Goal: Task Accomplishment & Management: Complete application form

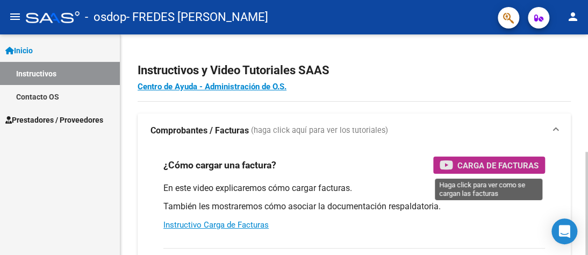
click at [475, 161] on span "Carga de Facturas" at bounding box center [498, 165] width 81 height 13
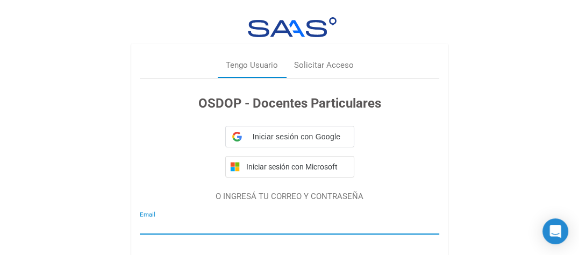
type input "[EMAIL_ADDRESS][DOMAIN_NAME]"
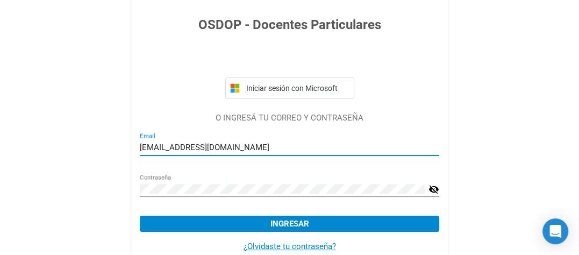
scroll to position [81, 0]
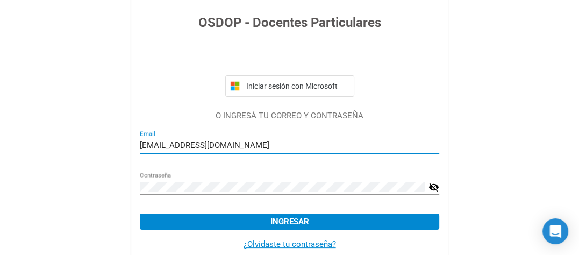
click at [288, 221] on span "Ingresar" at bounding box center [290, 222] width 39 height 10
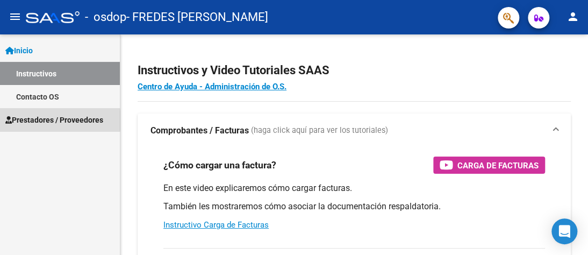
click at [34, 120] on span "Prestadores / Proveedores" at bounding box center [54, 120] width 98 height 12
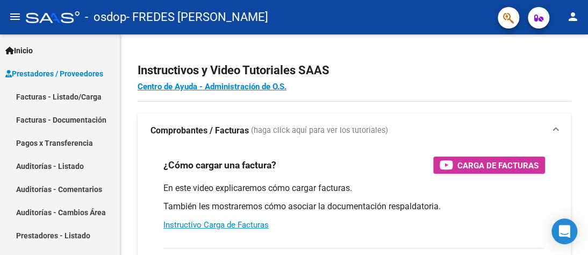
click at [37, 93] on link "Facturas - Listado/Carga" at bounding box center [60, 96] width 120 height 23
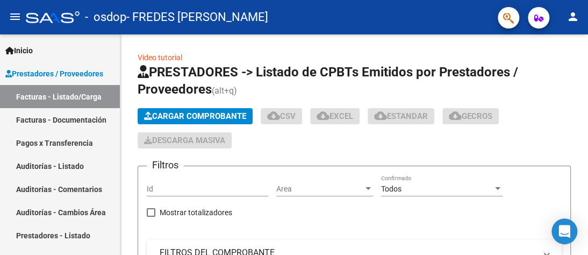
click at [37, 93] on link "Facturas - Listado/Carga" at bounding box center [60, 96] width 120 height 23
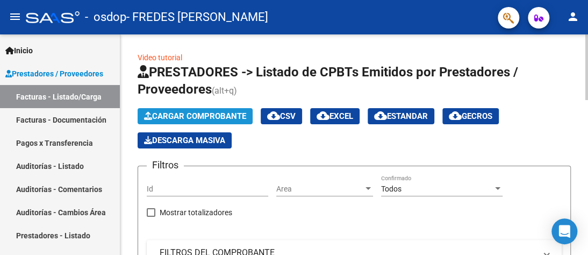
click at [213, 112] on span "Cargar Comprobante" at bounding box center [195, 116] width 102 height 10
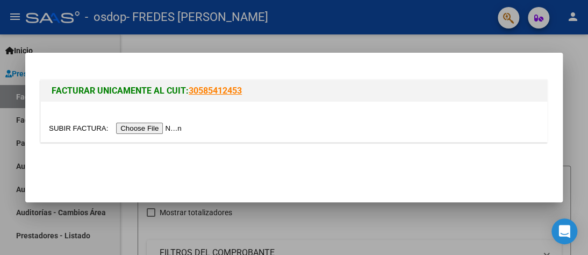
click at [94, 125] on input "file" at bounding box center [117, 128] width 136 height 11
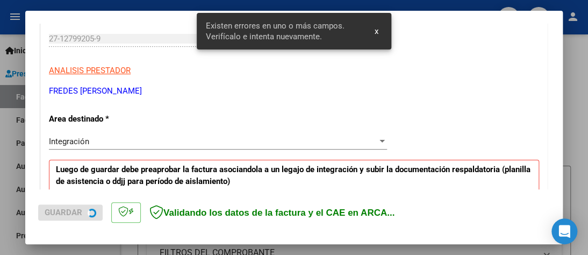
scroll to position [290, 0]
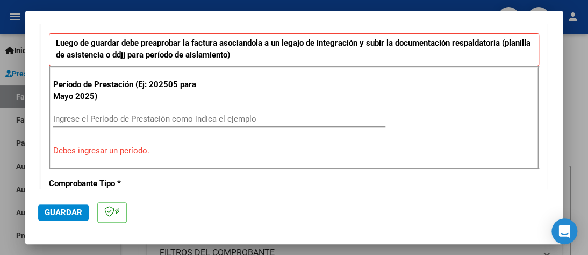
click at [270, 125] on div "Ingrese el Período de Prestación como indica el ejemplo" at bounding box center [219, 124] width 332 height 26
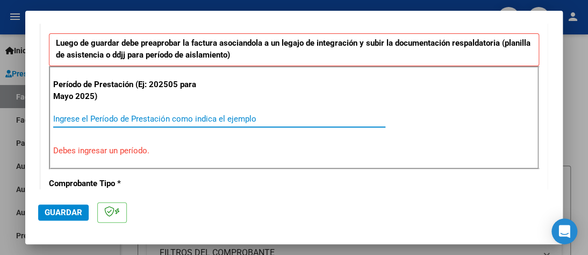
click at [155, 119] on input "Ingrese el Período de Prestación como indica el ejemplo" at bounding box center [219, 119] width 332 height 10
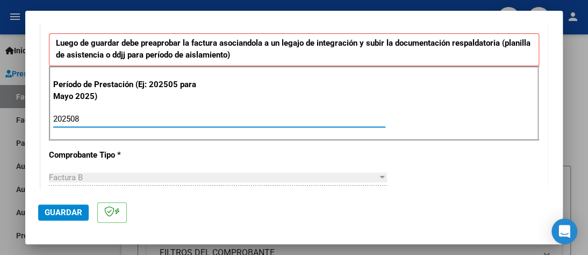
type input "202508"
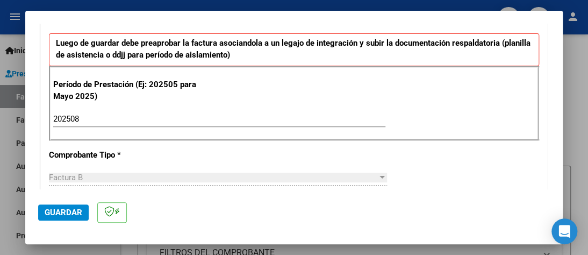
click at [380, 176] on div at bounding box center [382, 177] width 5 height 3
click at [71, 209] on span "Guardar" at bounding box center [64, 213] width 38 height 10
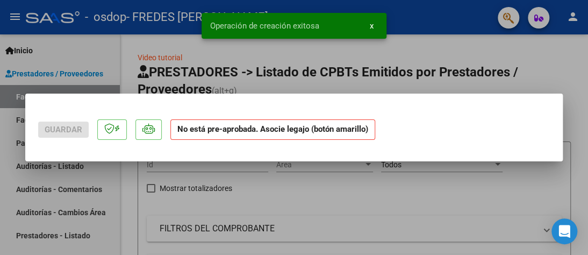
scroll to position [0, 0]
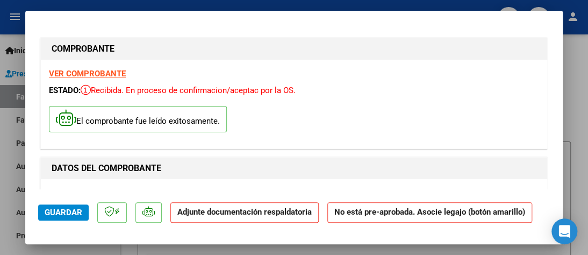
click at [74, 210] on span "Guardar" at bounding box center [64, 213] width 38 height 10
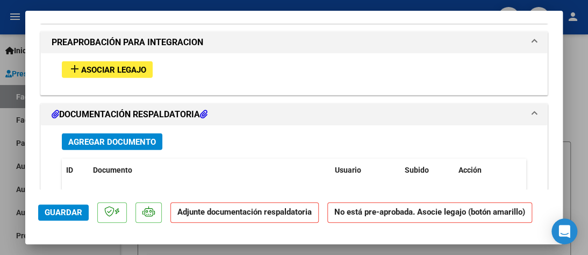
scroll to position [975, 0]
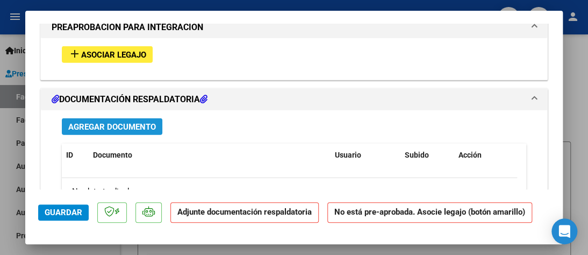
click at [130, 122] on span "Agregar Documento" at bounding box center [112, 127] width 88 height 10
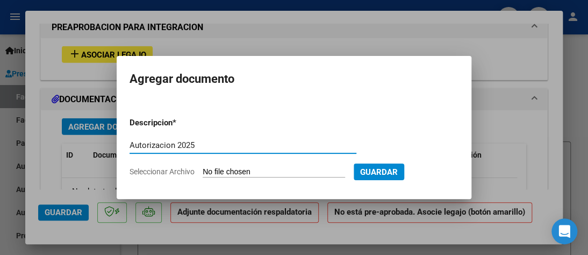
type input "Autorizacion 2025"
click at [242, 171] on input "Seleccionar Archivo" at bounding box center [274, 172] width 143 height 10
type input "C:\fakepath\Autorizacion 2025 Cadiboni.jpg"
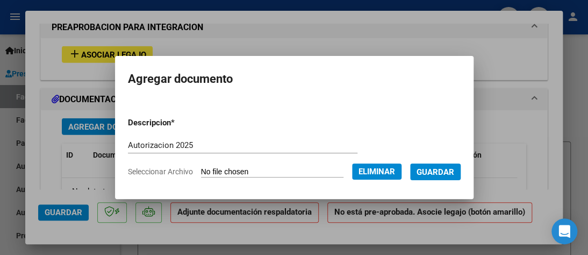
click at [231, 209] on div at bounding box center [294, 127] width 588 height 255
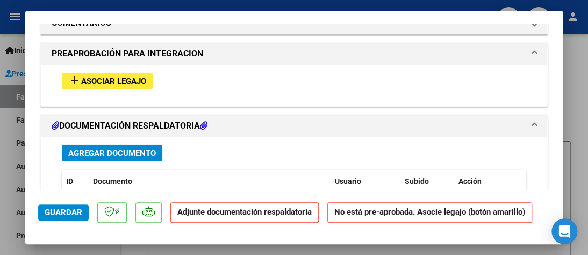
scroll to position [941, 0]
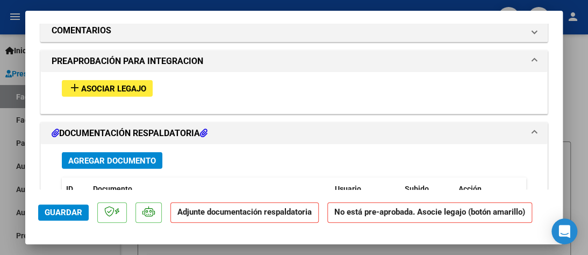
click at [131, 156] on span "Agregar Documento" at bounding box center [112, 161] width 88 height 10
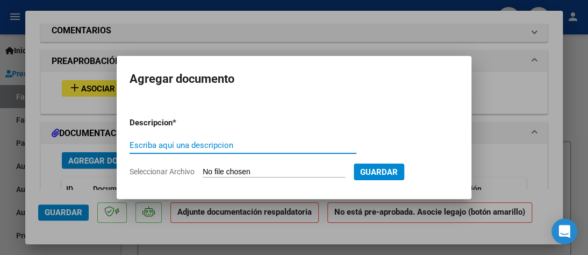
click at [245, 149] on input "Escriba aquí una descripcion" at bounding box center [243, 145] width 227 height 10
type input "Asistencia Agosto 2025"
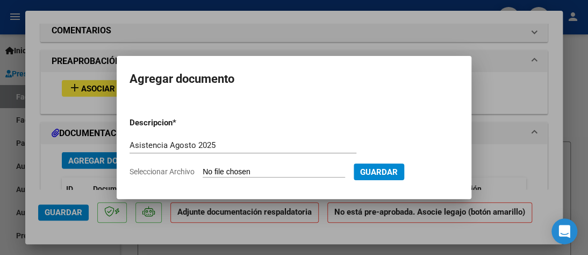
click at [228, 169] on input "Seleccionar Archivo" at bounding box center [274, 172] width 143 height 10
type input "C:\fakepath\Asistencia [DATE] Cadiboni.jpg"
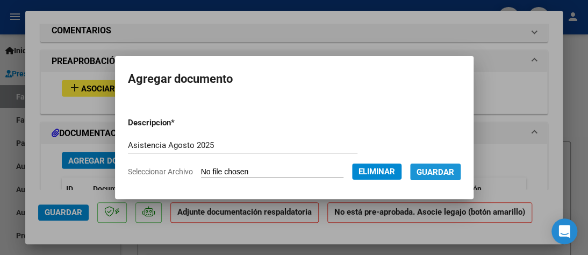
click at [445, 172] on span "Guardar" at bounding box center [436, 172] width 38 height 10
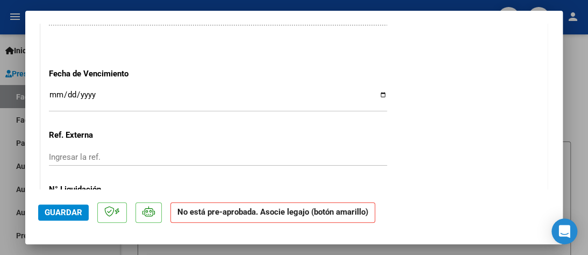
scroll to position [710, 0]
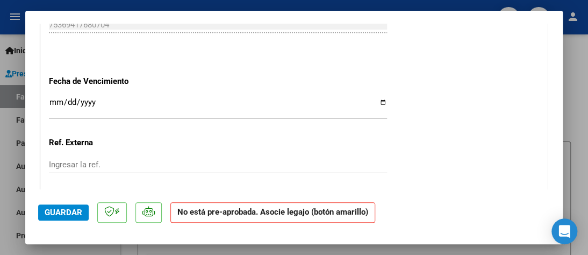
click at [170, 160] on input "Ingresar la ref." at bounding box center [218, 165] width 338 height 10
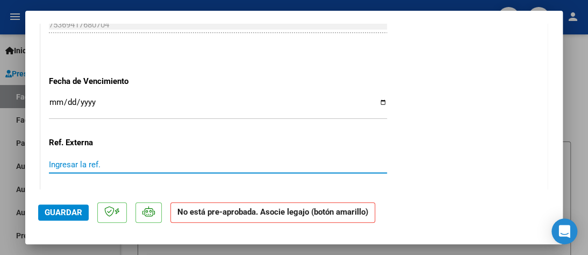
click at [170, 160] on input "Ingresar la ref." at bounding box center [218, 165] width 338 height 10
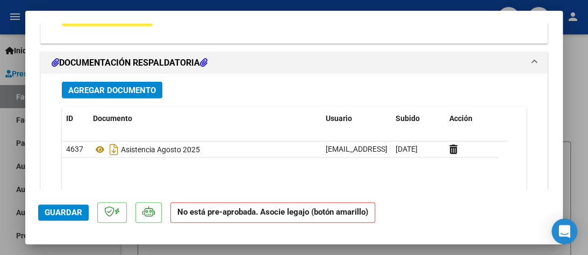
scroll to position [1015, 0]
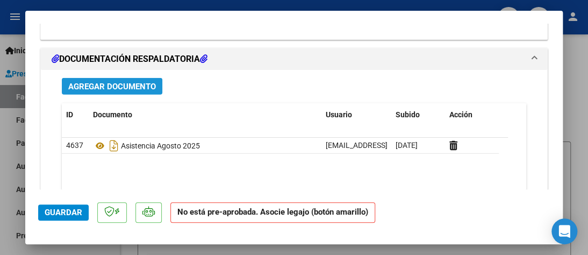
click at [129, 78] on button "Agregar Documento" at bounding box center [112, 86] width 101 height 17
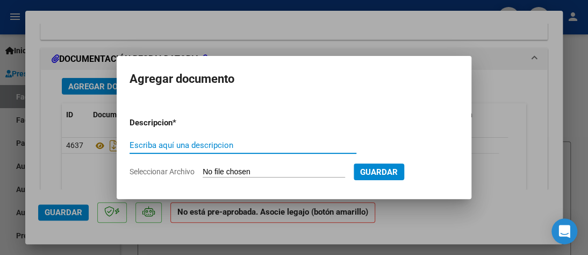
click at [245, 145] on input "Escriba aquí una descripcion" at bounding box center [243, 145] width 227 height 10
type input "Autorizacion 2025"
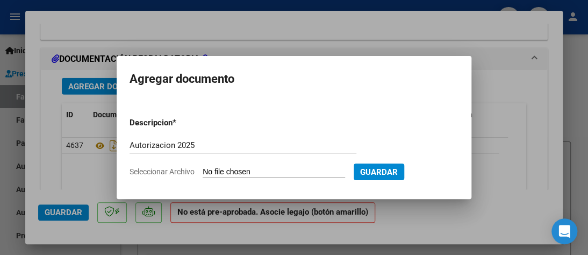
click at [245, 168] on input "Seleccionar Archivo" at bounding box center [274, 172] width 143 height 10
type input "C:\fakepath\Autorizacion 2025 Cadiboni.jpg"
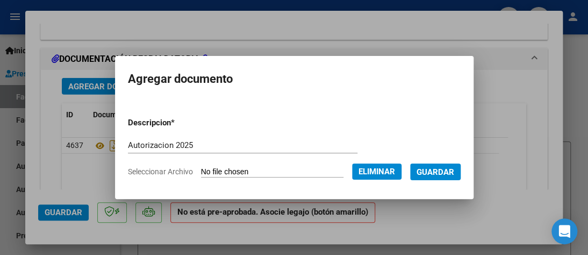
click at [435, 168] on span "Guardar" at bounding box center [436, 172] width 38 height 10
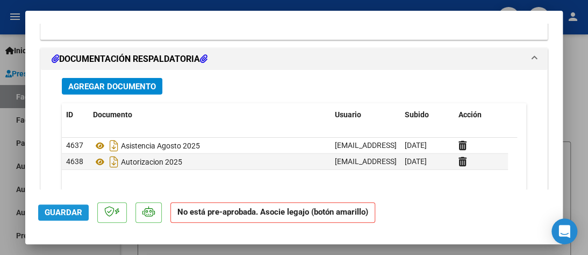
click at [71, 209] on span "Guardar" at bounding box center [64, 213] width 38 height 10
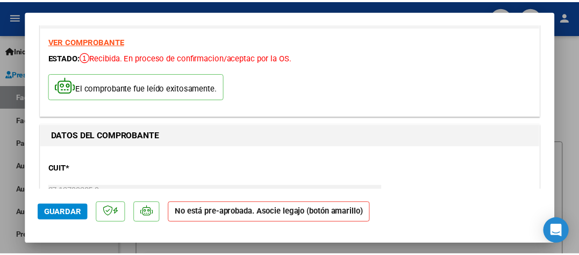
scroll to position [0, 0]
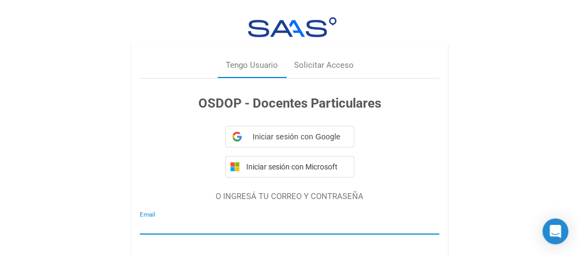
type input "[EMAIL_ADDRESS][DOMAIN_NAME]"
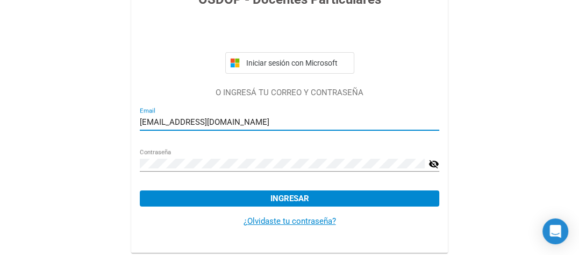
scroll to position [105, 0]
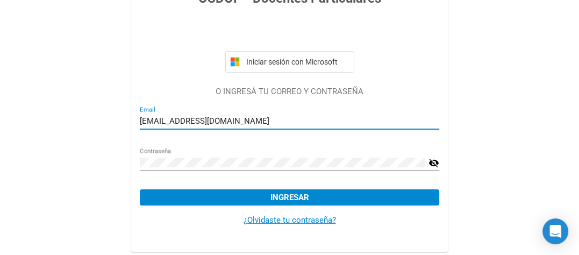
click at [293, 194] on span "Ingresar" at bounding box center [290, 198] width 39 height 10
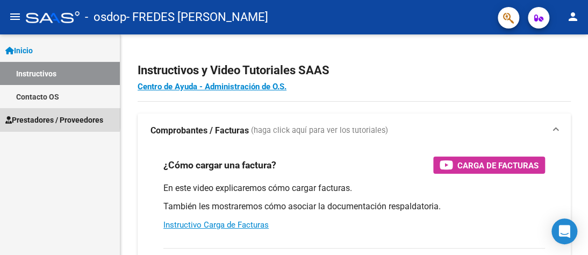
click at [43, 116] on span "Prestadores / Proveedores" at bounding box center [54, 120] width 98 height 12
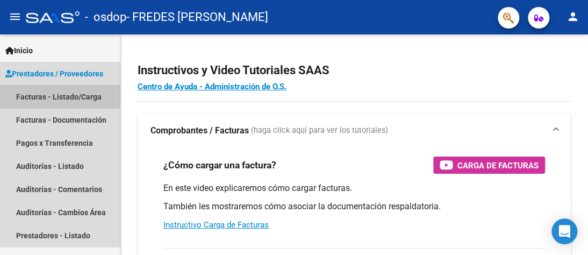
click at [39, 96] on link "Facturas - Listado/Carga" at bounding box center [60, 96] width 120 height 23
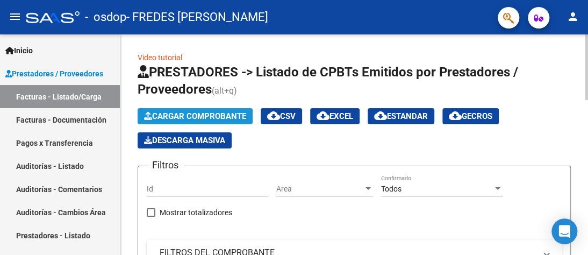
click at [183, 115] on span "Cargar Comprobante" at bounding box center [195, 116] width 102 height 10
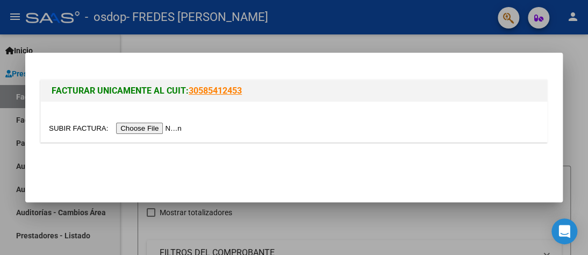
click at [151, 126] on input "file" at bounding box center [117, 128] width 136 height 11
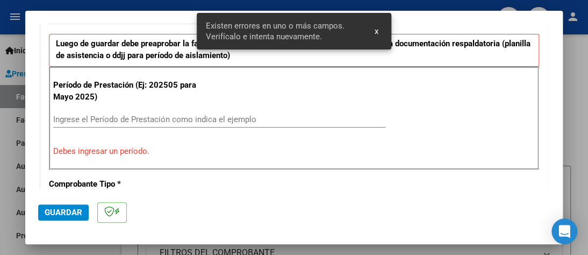
scroll to position [290, 0]
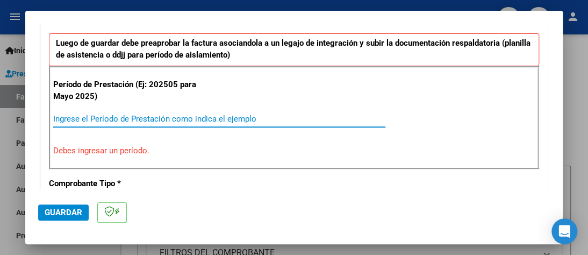
click at [202, 118] on input "Ingrese el Período de Prestación como indica el ejemplo" at bounding box center [219, 119] width 332 height 10
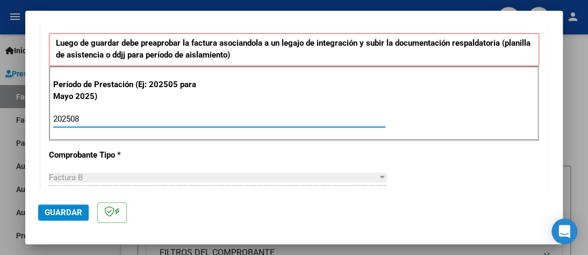
type input "202508"
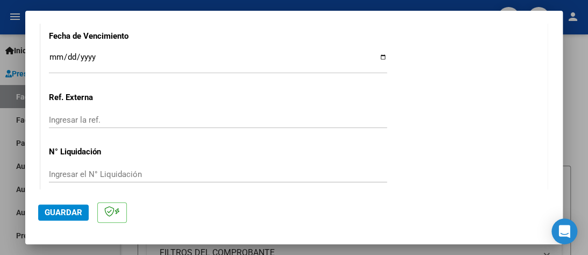
scroll to position [798, 0]
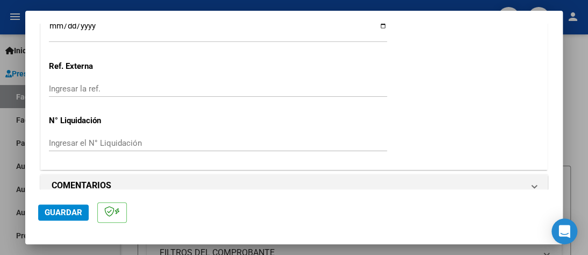
click at [67, 214] on span "Guardar" at bounding box center [64, 213] width 38 height 10
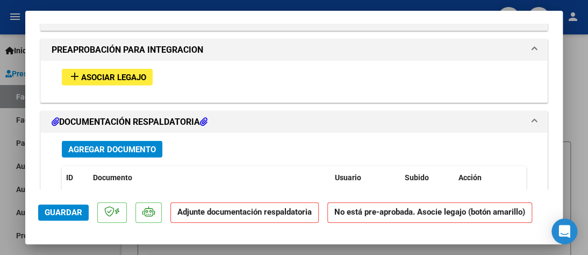
scroll to position [944, 0]
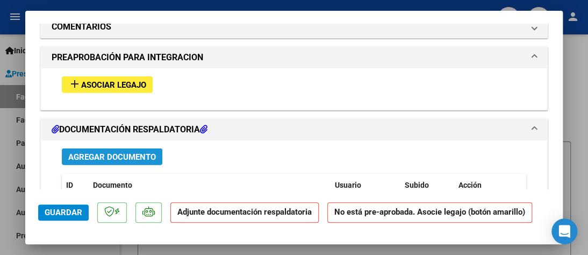
click at [131, 152] on span "Agregar Documento" at bounding box center [112, 157] width 88 height 10
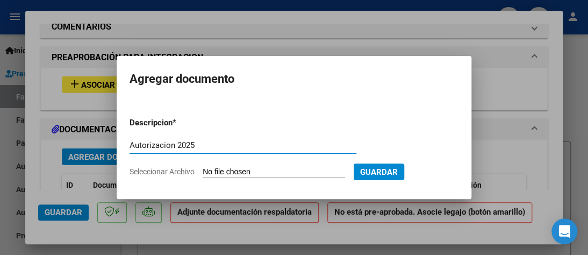
type input "Autorizacion 2025"
click at [235, 168] on input "Seleccionar Archivo" at bounding box center [274, 172] width 143 height 10
type input "C:\fakepath\Autorizacion 2025 Giuliante.jpg"
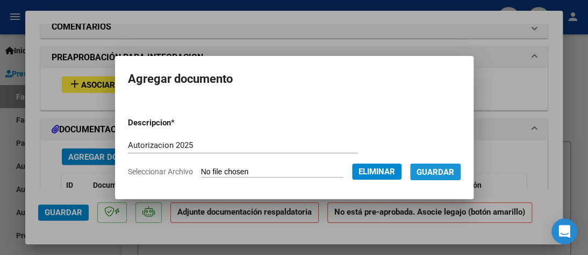
click at [436, 171] on span "Guardar" at bounding box center [436, 172] width 38 height 10
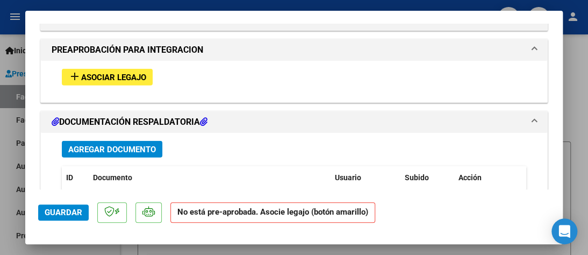
scroll to position [960, 0]
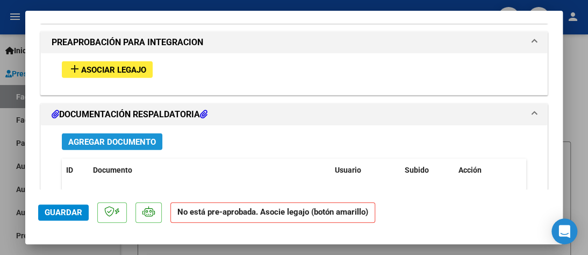
click at [127, 137] on span "Agregar Documento" at bounding box center [112, 142] width 88 height 10
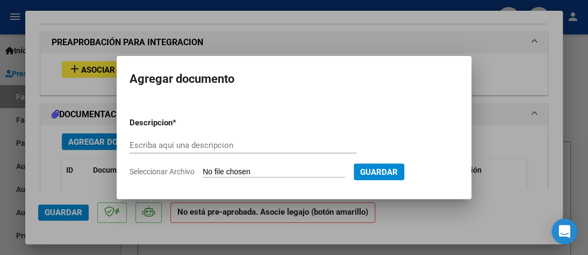
click at [127, 125] on div "Agregar documento Descripcion * Escriba aquí una descripcion Seleccionar Archiv…" at bounding box center [294, 127] width 355 height 143
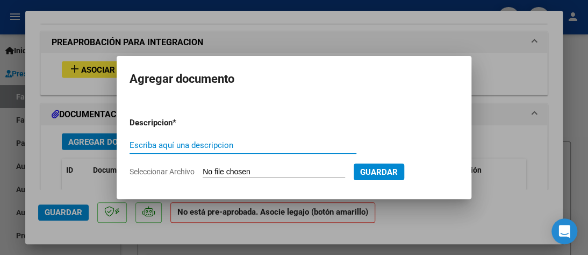
click at [251, 146] on input "Escriba aquí una descripcion" at bounding box center [243, 145] width 227 height 10
type input "Asistencia Agosto 2025"
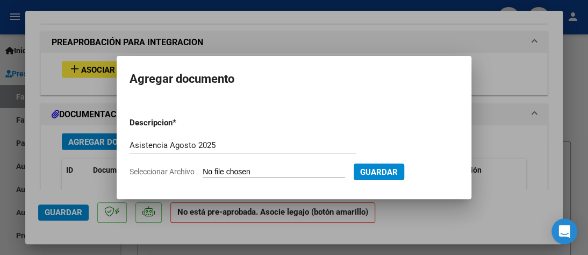
click at [268, 169] on input "Seleccionar Archivo" at bounding box center [274, 172] width 143 height 10
type input "C:\fakepath\Asistencia [DATE] Laboral Giuliante.jpg"
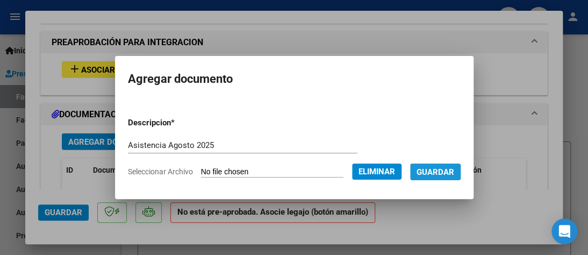
click at [435, 171] on span "Guardar" at bounding box center [436, 172] width 38 height 10
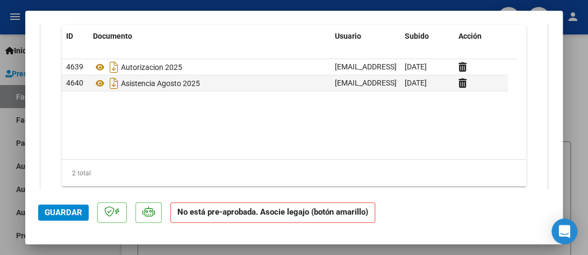
scroll to position [1108, 0]
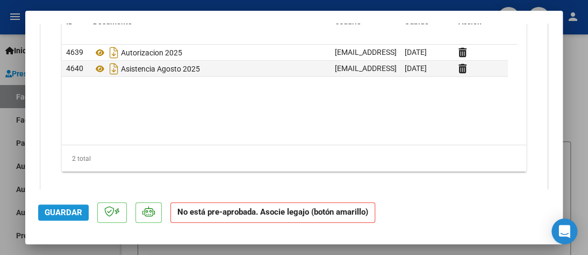
click at [67, 210] on span "Guardar" at bounding box center [64, 213] width 38 height 10
click at [75, 212] on span "Guardar" at bounding box center [64, 213] width 38 height 10
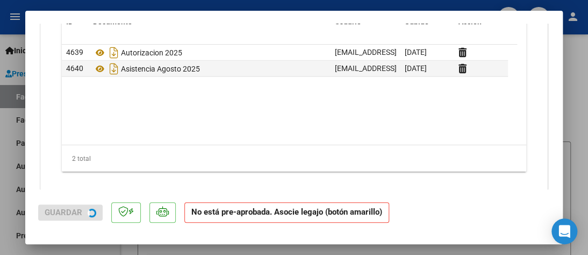
click at [75, 212] on span "Guardar" at bounding box center [64, 213] width 38 height 10
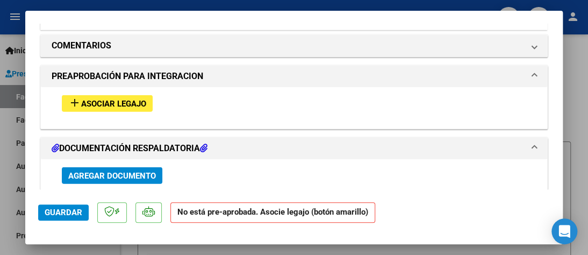
scroll to position [926, 0]
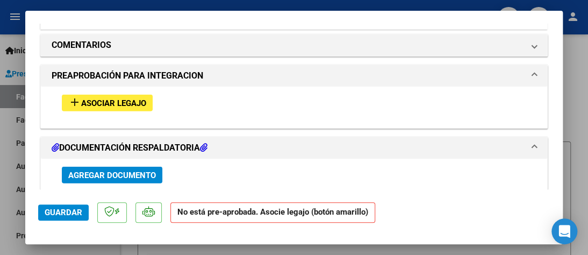
click at [114, 98] on span "Asociar Legajo" at bounding box center [113, 103] width 65 height 10
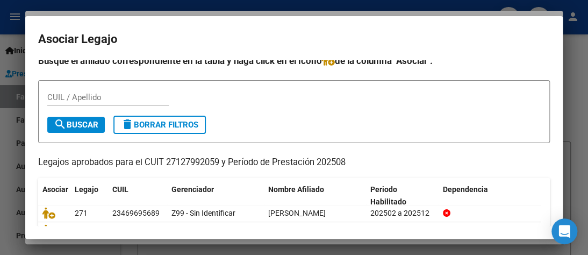
scroll to position [0, 0]
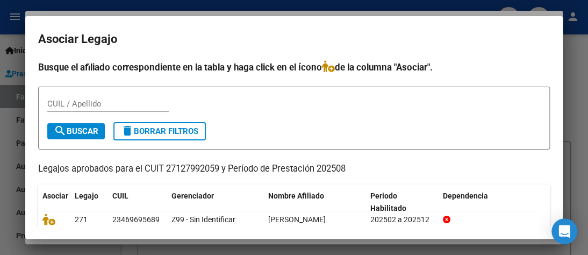
click at [18, 117] on div at bounding box center [294, 127] width 588 height 255
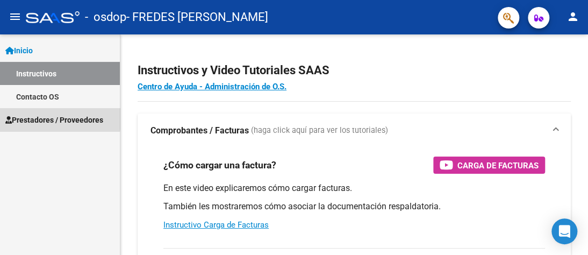
click at [42, 116] on span "Prestadores / Proveedores" at bounding box center [54, 120] width 98 height 12
click at [43, 116] on span "Prestadores / Proveedores" at bounding box center [54, 120] width 98 height 12
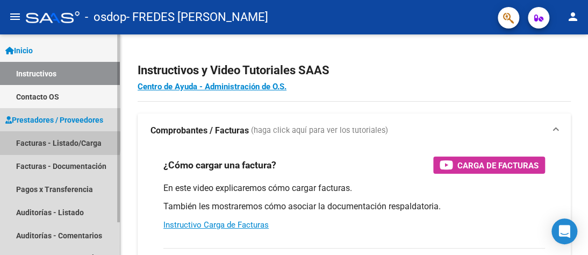
click at [43, 141] on link "Facturas - Listado/Carga" at bounding box center [60, 142] width 120 height 23
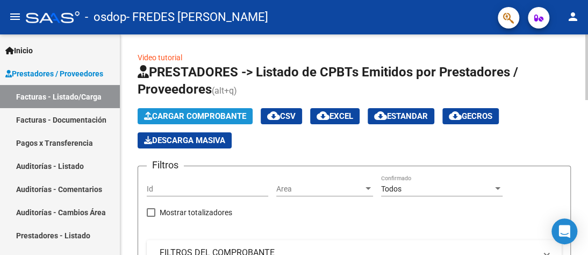
click at [195, 115] on span "Cargar Comprobante" at bounding box center [195, 116] width 102 height 10
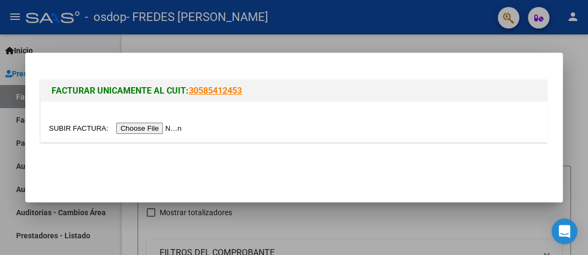
click at [159, 125] on input "file" at bounding box center [117, 128] width 136 height 11
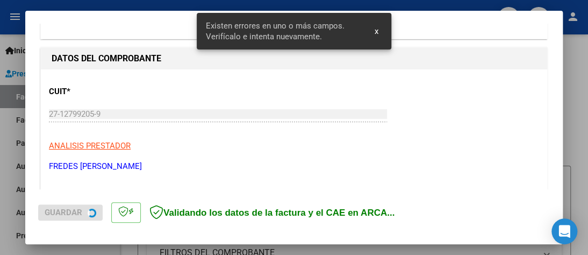
scroll to position [271, 0]
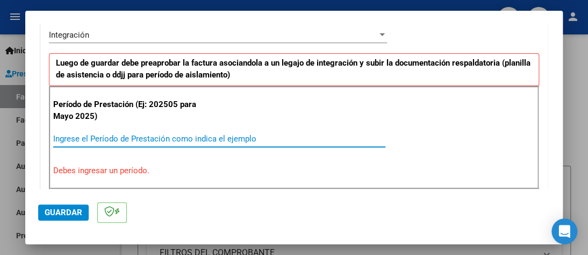
click at [152, 139] on input "Ingrese el Período de Prestación como indica el ejemplo" at bounding box center [219, 139] width 332 height 10
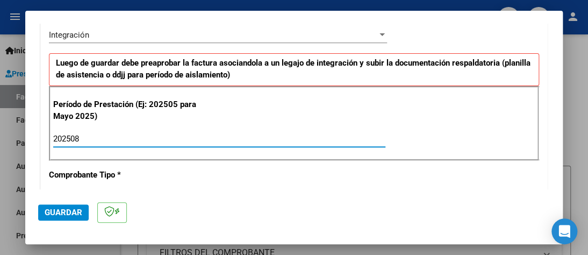
type input "202508"
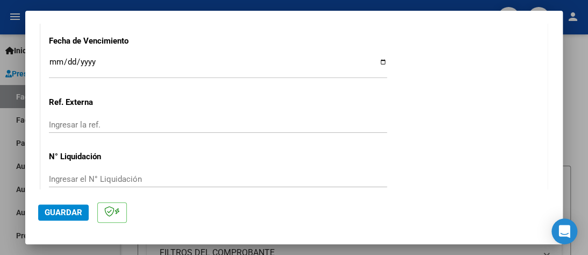
scroll to position [798, 0]
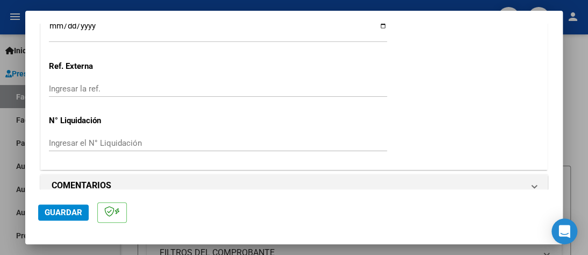
click at [70, 189] on mat-dialog-actions "Guardar" at bounding box center [294, 210] width 512 height 42
click at [68, 213] on span "Guardar" at bounding box center [64, 213] width 38 height 10
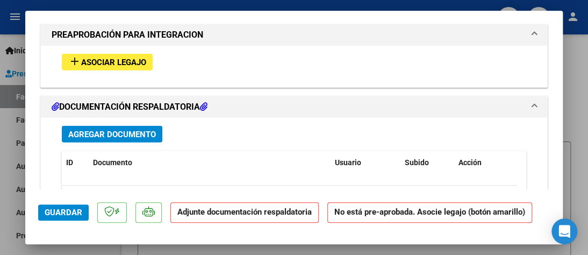
scroll to position [952, 0]
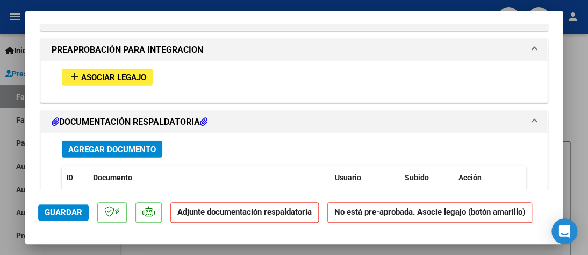
click at [125, 145] on span "Agregar Documento" at bounding box center [112, 150] width 88 height 10
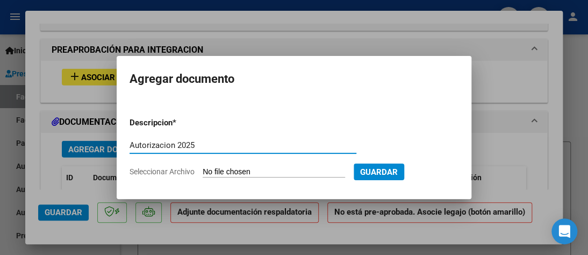
type input "Autorizacion 2025"
click at [228, 172] on input "Seleccionar Archivo" at bounding box center [274, 172] width 143 height 10
type input "C:\fakepath\Autorizacion 2025 Giuliante.jpg"
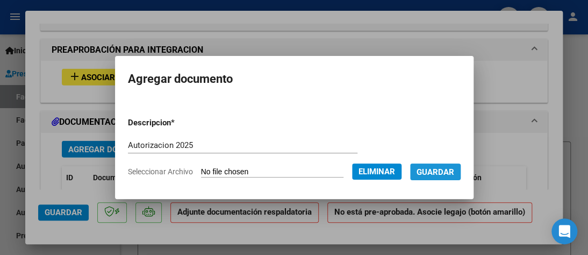
click at [439, 171] on span "Guardar" at bounding box center [436, 172] width 38 height 10
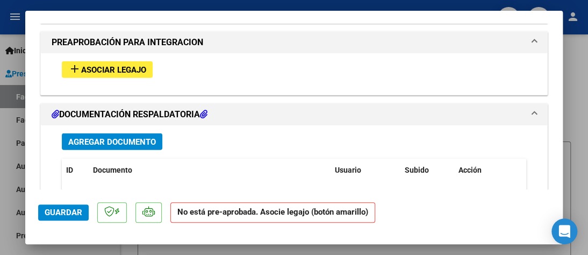
scroll to position [975, 0]
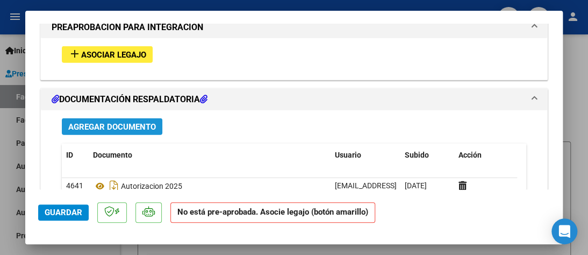
click at [127, 122] on span "Agregar Documento" at bounding box center [112, 127] width 88 height 10
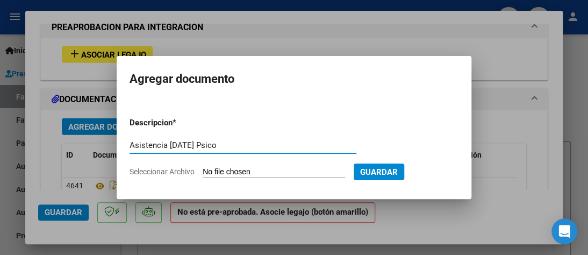
type input "Asistencia [DATE] Psico"
click at [269, 172] on input "Seleccionar Archivo" at bounding box center [274, 172] width 143 height 10
type input "C:\fakepath\Asistencia [DATE] Psico Giuliante.jpg"
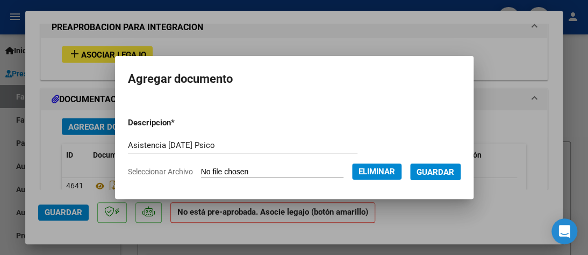
click at [431, 168] on span "Guardar" at bounding box center [436, 172] width 38 height 10
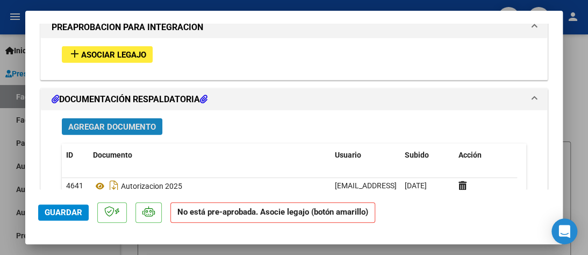
click at [125, 122] on span "Agregar Documento" at bounding box center [112, 127] width 88 height 10
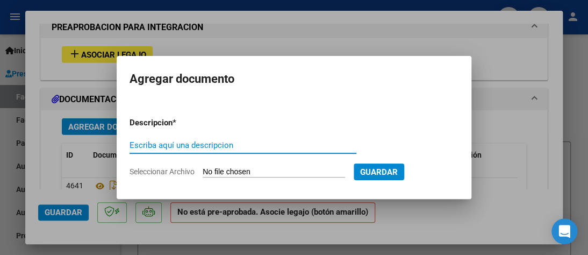
click at [235, 144] on input "Escriba aquí una descripcion" at bounding box center [243, 145] width 227 height 10
type input "Asistencia [DATE] Terapias"
click at [266, 168] on input "Seleccionar Archivo" at bounding box center [274, 172] width 143 height 10
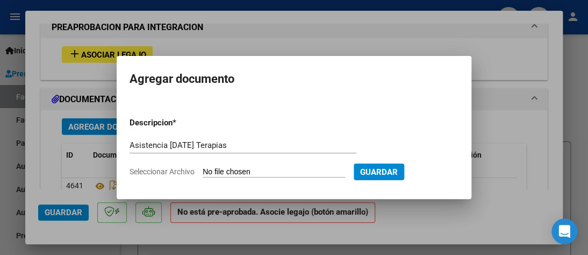
type input "C:\fakepath\Asistencia [DATE] Terapias Giuliante.jpg"
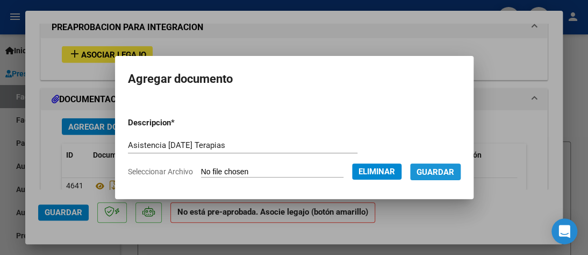
click at [432, 171] on span "Guardar" at bounding box center [436, 172] width 38 height 10
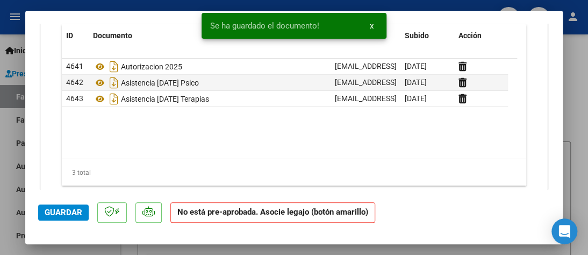
scroll to position [1095, 0]
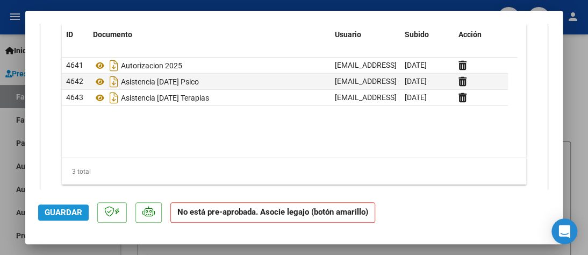
click at [58, 211] on span "Guardar" at bounding box center [64, 213] width 38 height 10
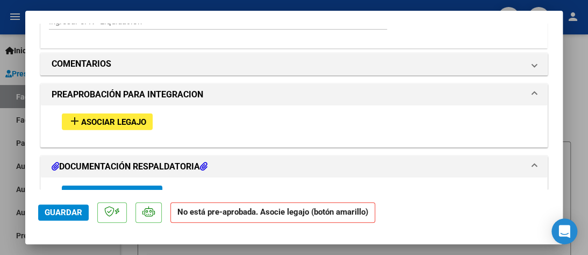
scroll to position [922, 0]
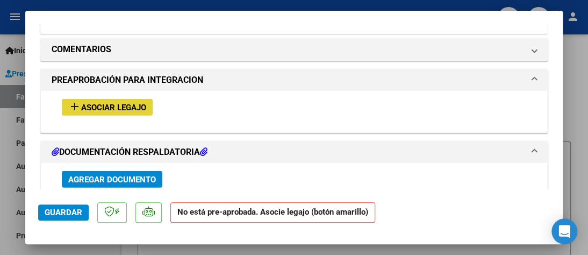
click at [123, 103] on span "Asociar Legajo" at bounding box center [113, 108] width 65 height 10
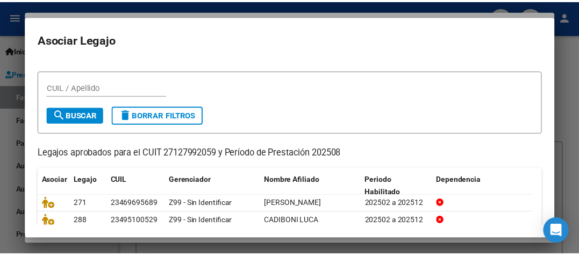
scroll to position [10, 0]
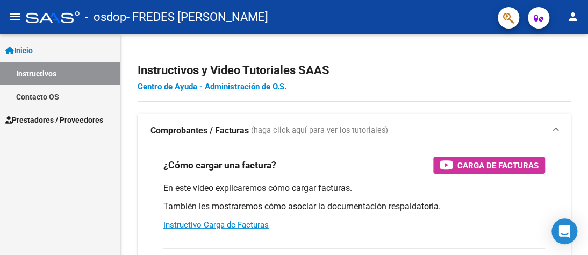
click at [50, 116] on span "Prestadores / Proveedores" at bounding box center [54, 120] width 98 height 12
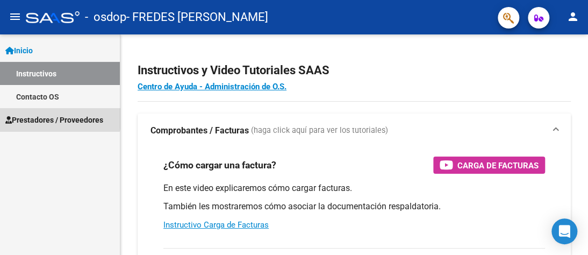
click at [50, 116] on span "Prestadores / Proveedores" at bounding box center [54, 120] width 98 height 12
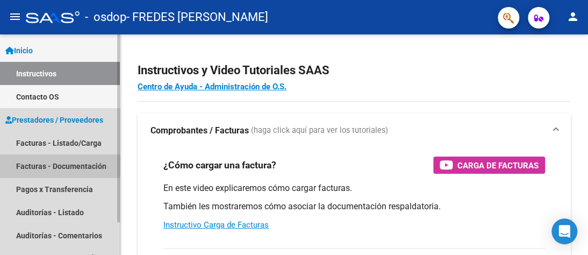
click at [56, 166] on link "Facturas - Documentación" at bounding box center [60, 165] width 120 height 23
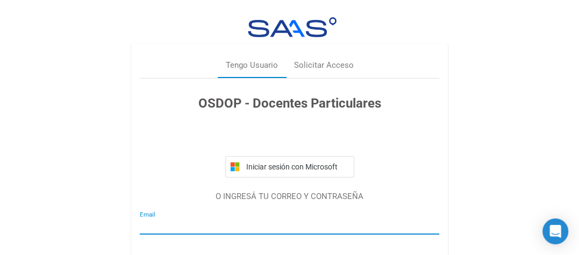
type input "[EMAIL_ADDRESS][DOMAIN_NAME]"
